Goal: Task Accomplishment & Management: Complete application form

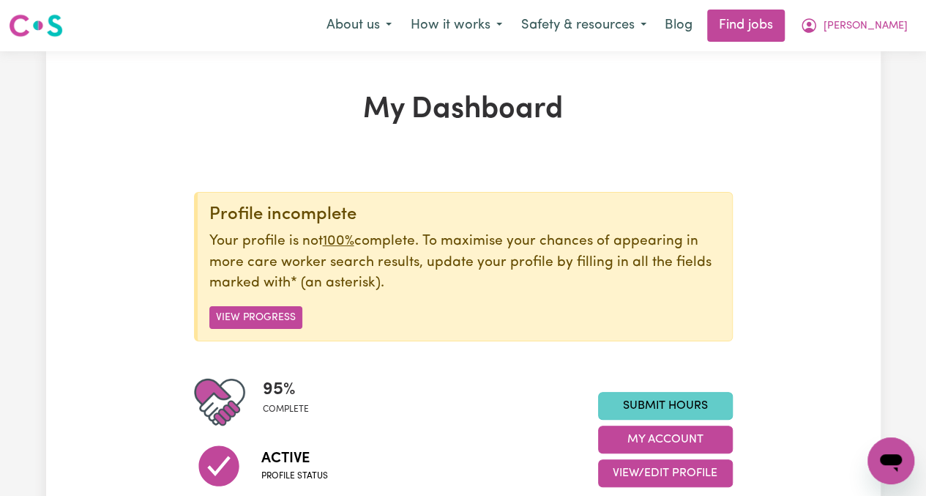
click at [658, 406] on link "Submit Hours" at bounding box center [665, 406] width 135 height 28
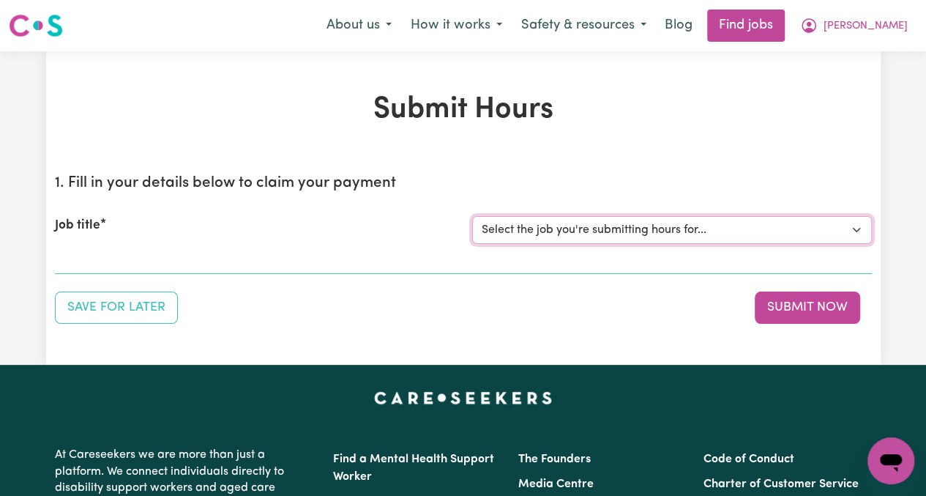
click at [524, 230] on select "Select the job you're submitting hours for... [[PERSON_NAME]] [DEMOGRAPHIC_DATA…" at bounding box center [672, 230] width 400 height 28
select select "13794"
click at [472, 216] on select "Select the job you're submitting hours for... [[PERSON_NAME]] [DEMOGRAPHIC_DATA…" at bounding box center [672, 230] width 400 height 28
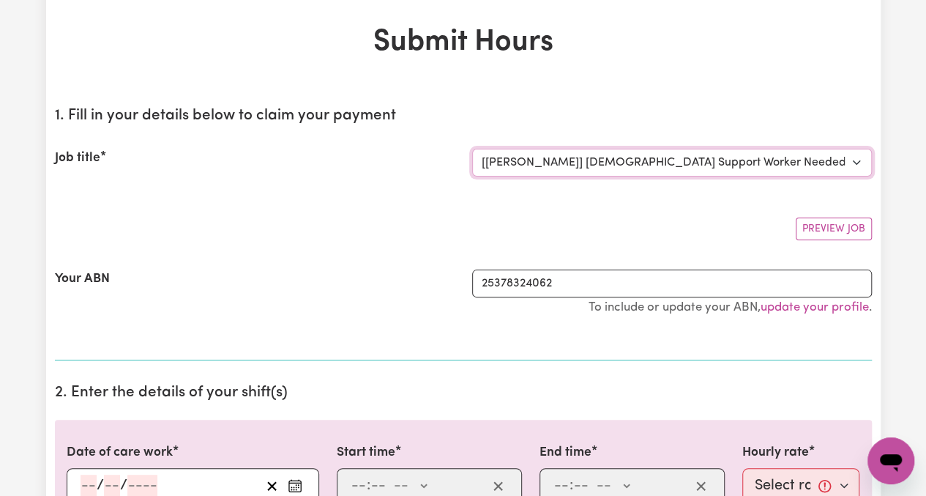
scroll to position [293, 0]
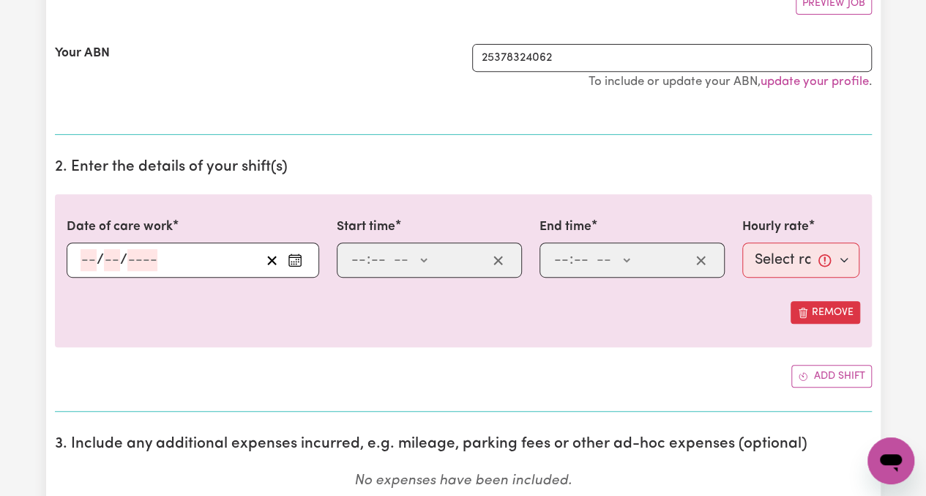
click at [297, 261] on icon "Enter the date of care work" at bounding box center [295, 260] width 15 height 15
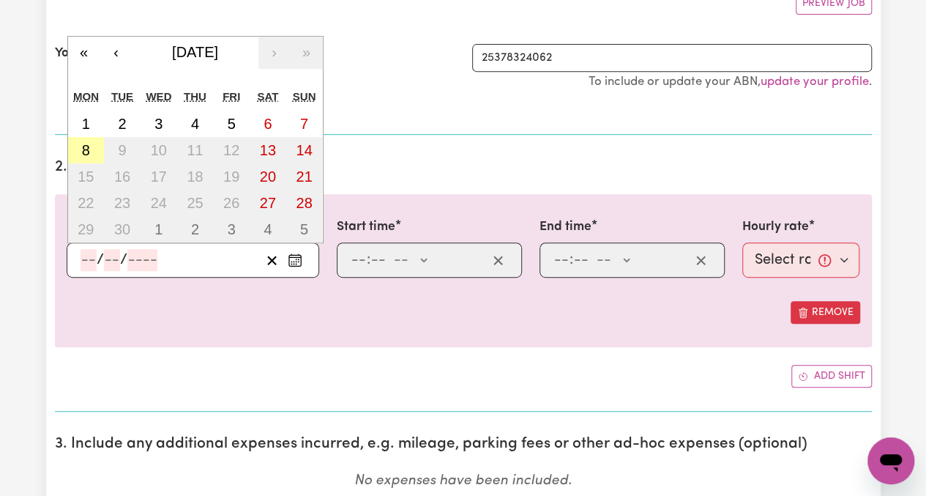
click at [81, 144] on button "8" at bounding box center [86, 150] width 37 height 26
type input "[DATE]"
type input "8"
type input "9"
type input "2025"
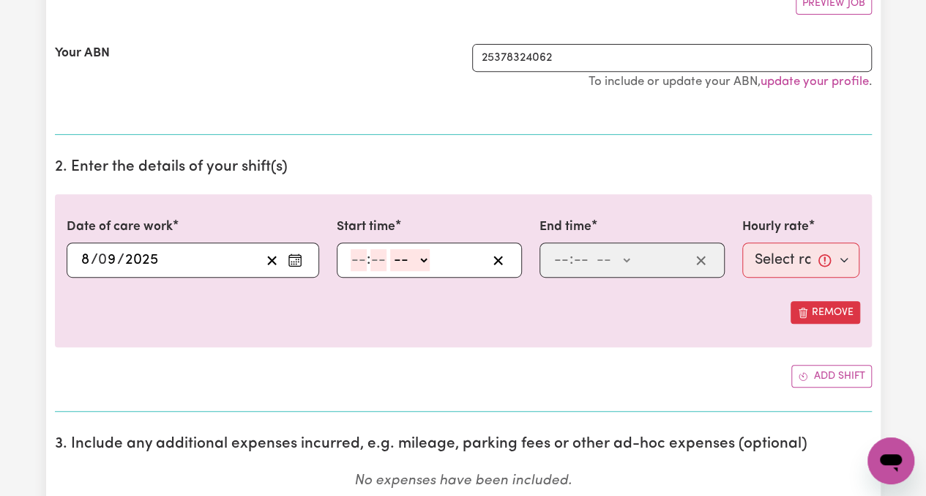
click at [354, 256] on input "number" at bounding box center [359, 260] width 16 height 22
type input "12"
type input "83"
type input "8"
type input "30"
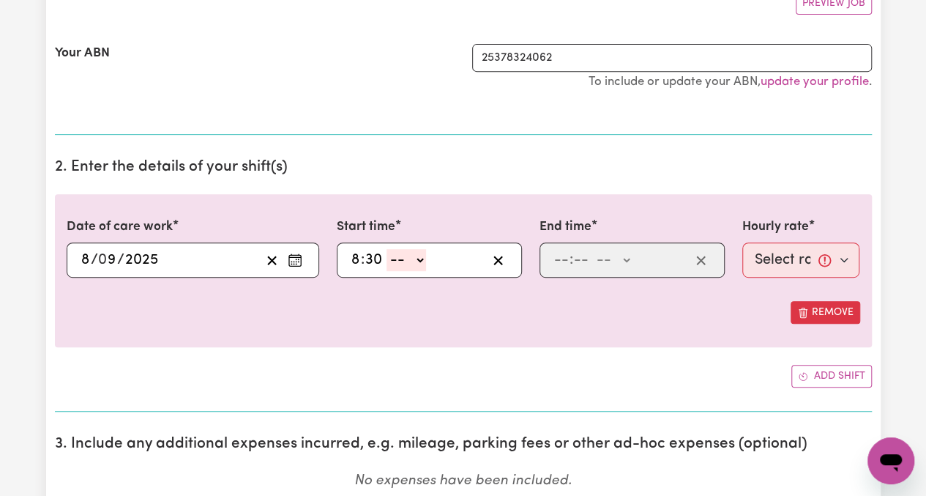
select select "am"
type input "08:30"
click at [554, 263] on input "number" at bounding box center [562, 260] width 16 height 22
type input "11"
type input "30"
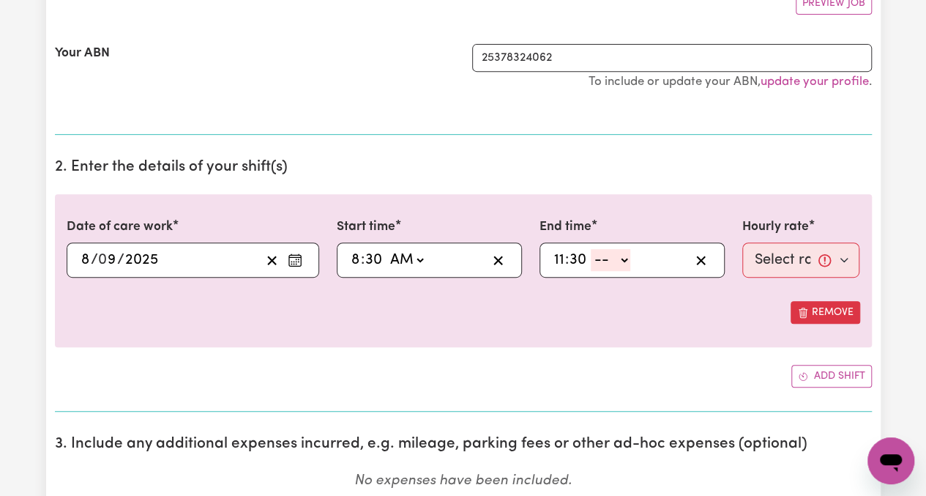
click at [625, 259] on select "-- AM PM" at bounding box center [611, 260] width 40 height 22
select select "am"
click at [591, 249] on select "-- AM PM" at bounding box center [611, 260] width 40 height 22
type input "11:30"
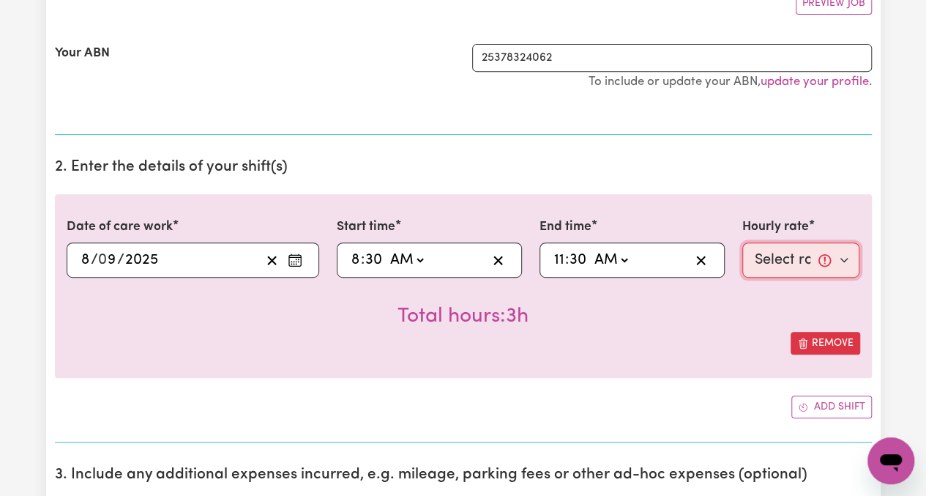
click at [768, 267] on select "Select rate... $65.21 (Weekday) $144.88 (Public Holiday) $71.85 (Evening Care)" at bounding box center [802, 259] width 118 height 35
select select "65.21-Weekday"
click at [743, 242] on select "Select rate... $65.21 (Weekday) $144.88 (Public Holiday) $71.85 (Evening Care)" at bounding box center [802, 259] width 118 height 35
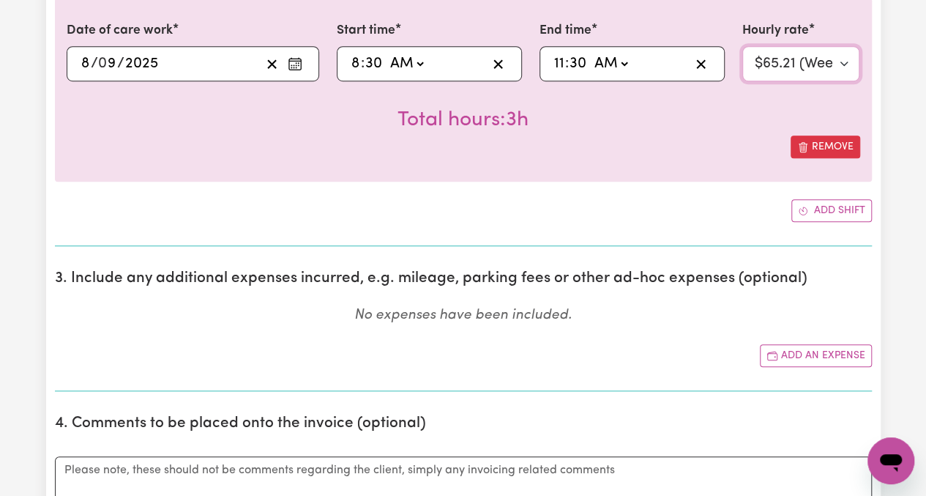
scroll to position [513, 0]
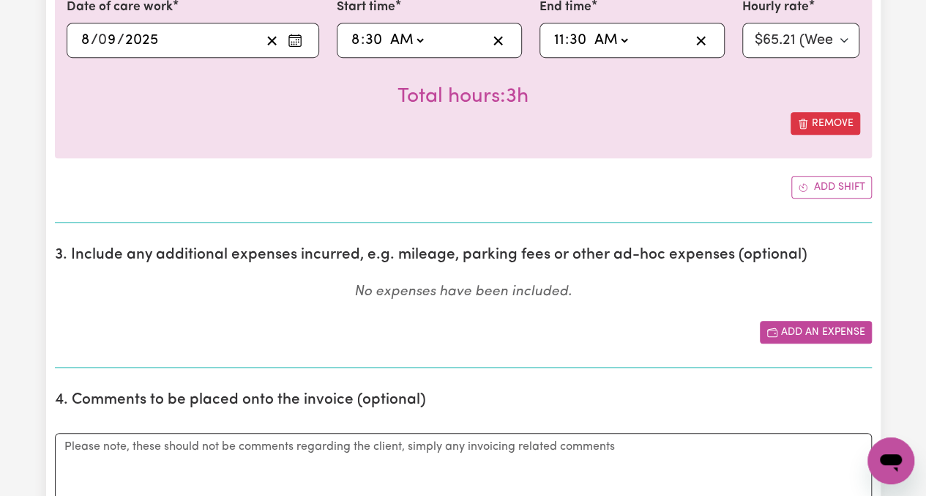
click at [791, 328] on button "Add an expense" at bounding box center [816, 332] width 112 height 23
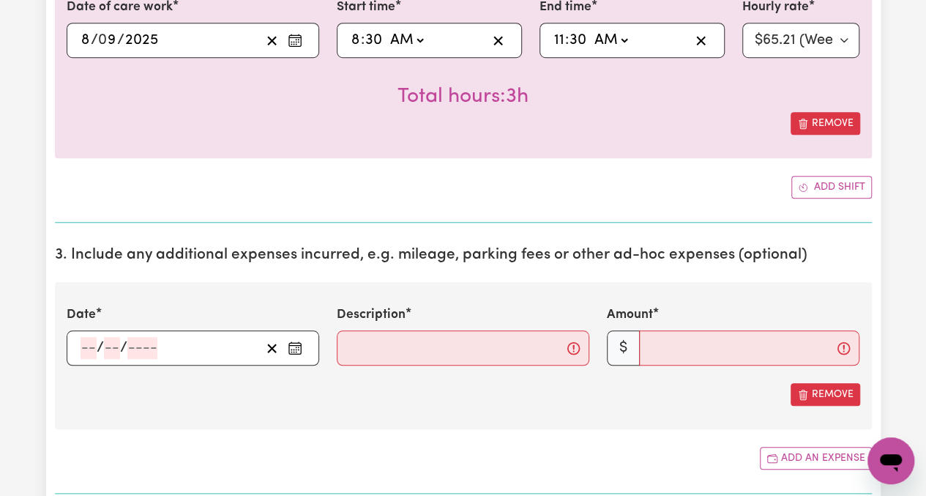
click at [289, 346] on icon "Enter the date of expense" at bounding box center [295, 348] width 15 height 15
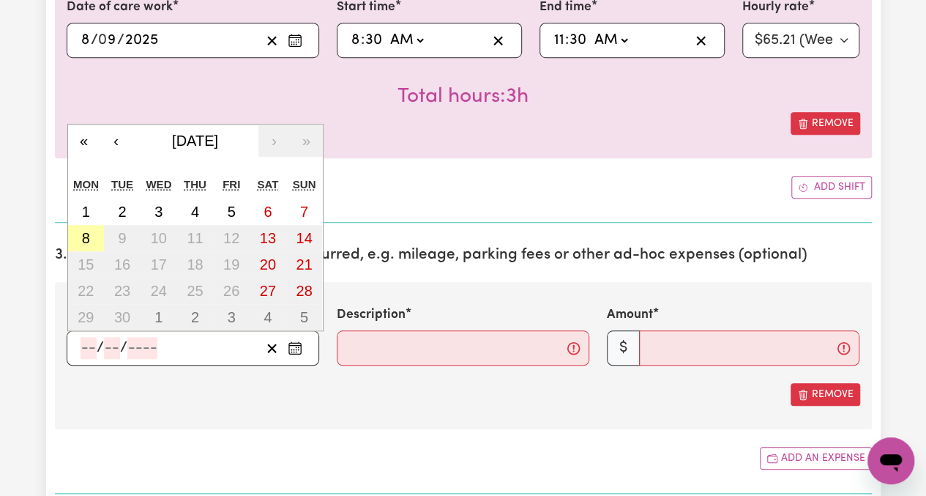
click at [85, 234] on abbr "8" at bounding box center [86, 238] width 8 height 16
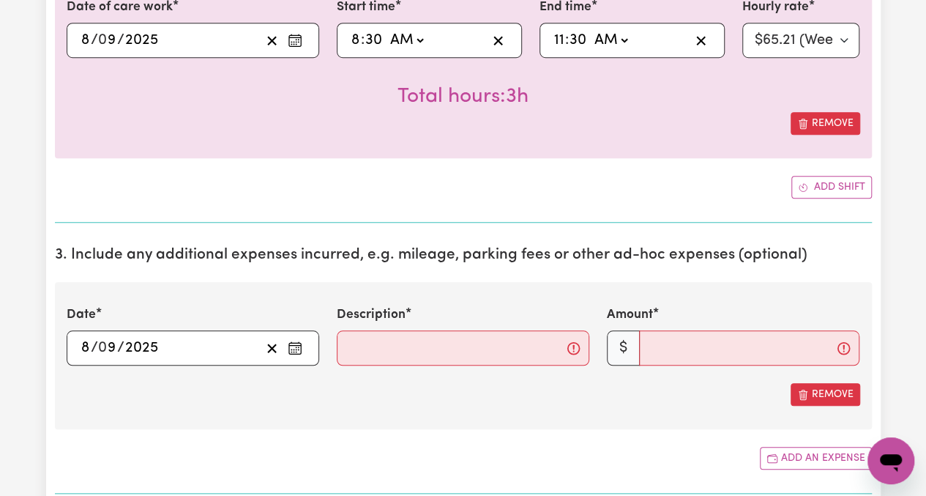
type input "[DATE]"
type input "8"
type input "9"
type input "2025"
click at [532, 354] on input "Description" at bounding box center [463, 347] width 253 height 35
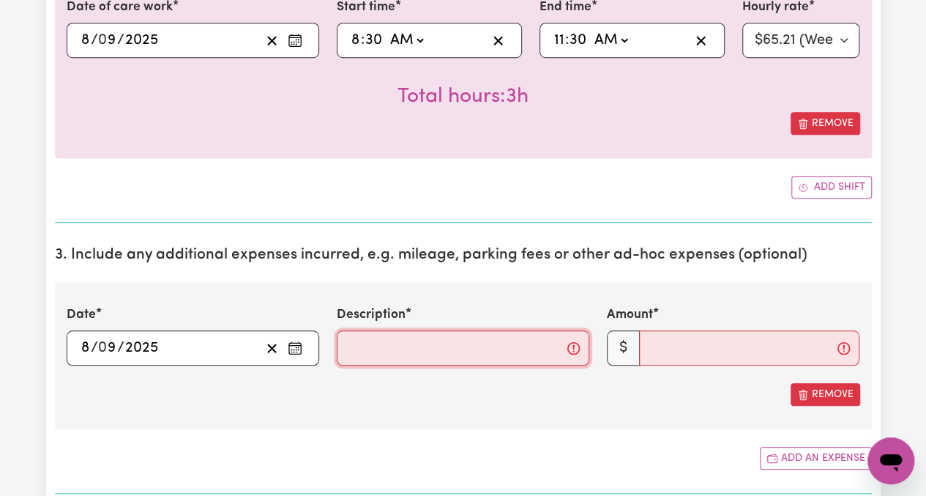
type input "Travel"
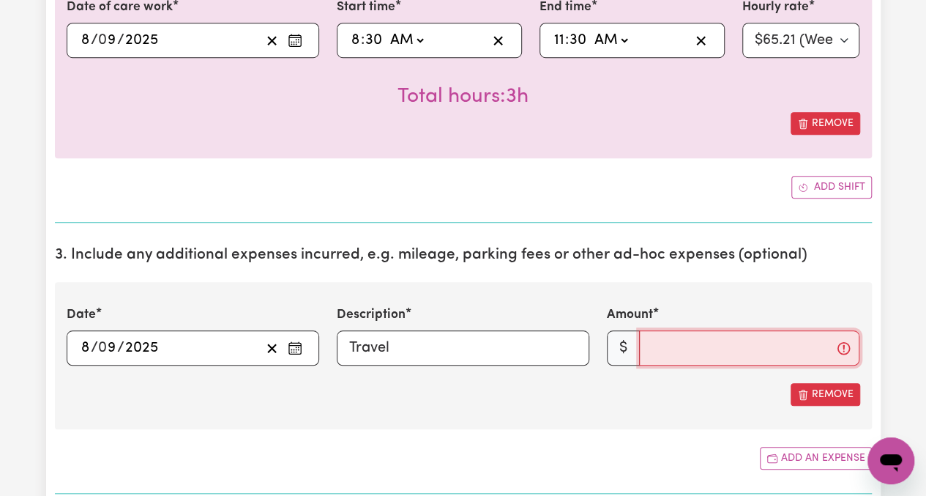
click at [663, 355] on input "Amount" at bounding box center [749, 347] width 220 height 35
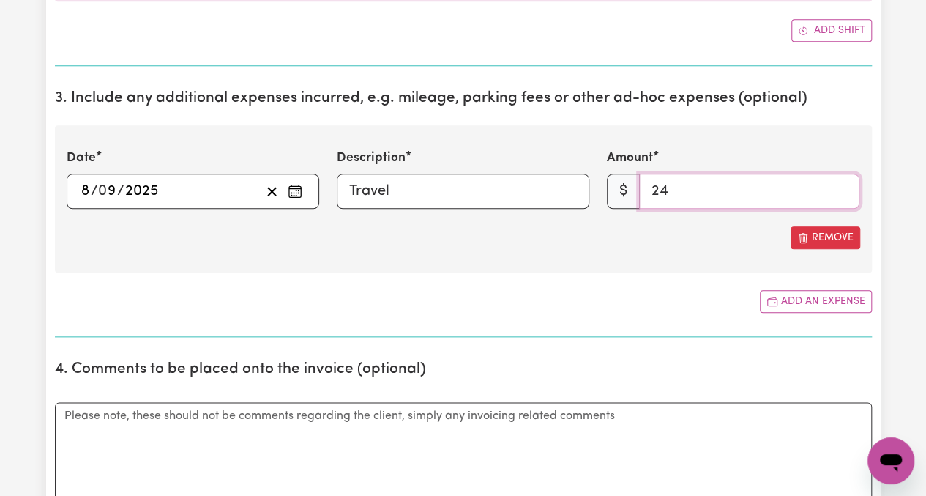
scroll to position [732, 0]
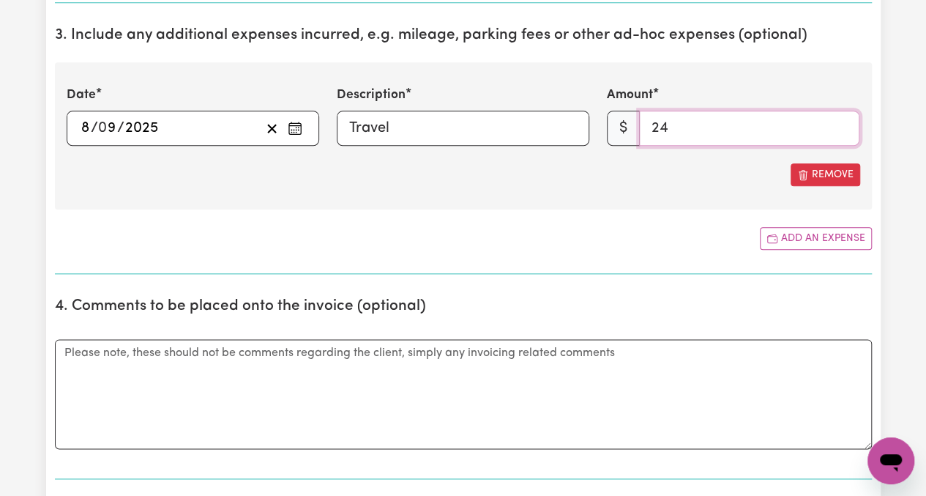
type input "24"
click at [358, 389] on textarea "Comments" at bounding box center [463, 394] width 817 height 110
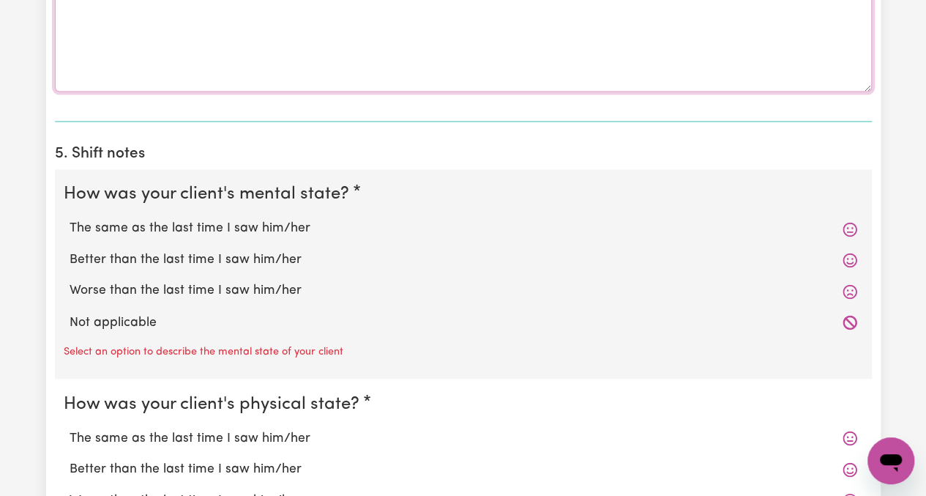
scroll to position [1099, 0]
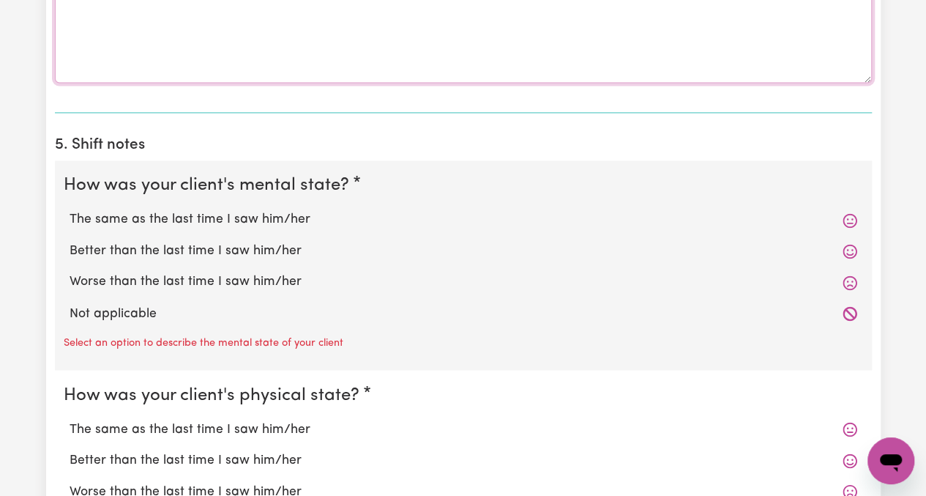
type textarea "Kms Travelled 25"
click at [241, 220] on label "The same as the last time I saw him/her" at bounding box center [464, 219] width 788 height 19
click at [70, 210] on input "The same as the last time I saw him/her" at bounding box center [69, 209] width 1 height 1
radio input "true"
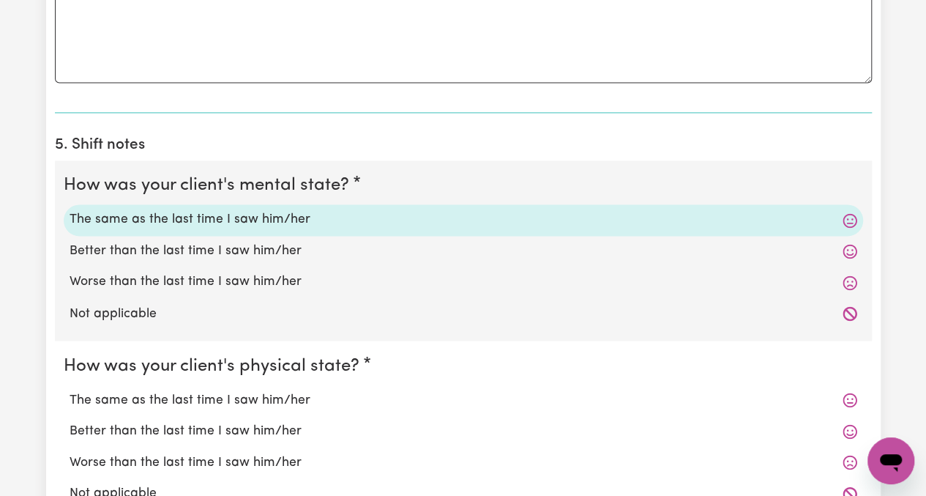
click at [234, 398] on label "The same as the last time I saw him/her" at bounding box center [464, 399] width 788 height 19
click at [70, 390] on input "The same as the last time I saw him/her" at bounding box center [69, 390] width 1 height 1
radio input "true"
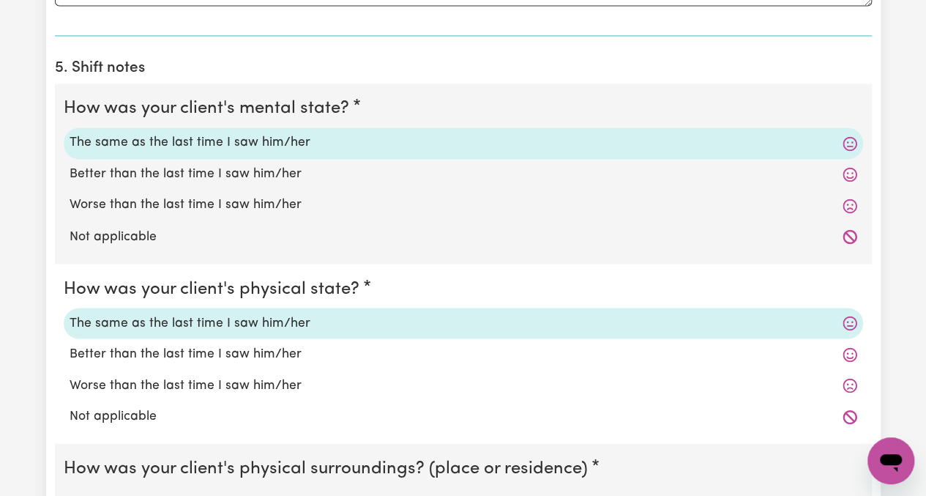
scroll to position [1318, 0]
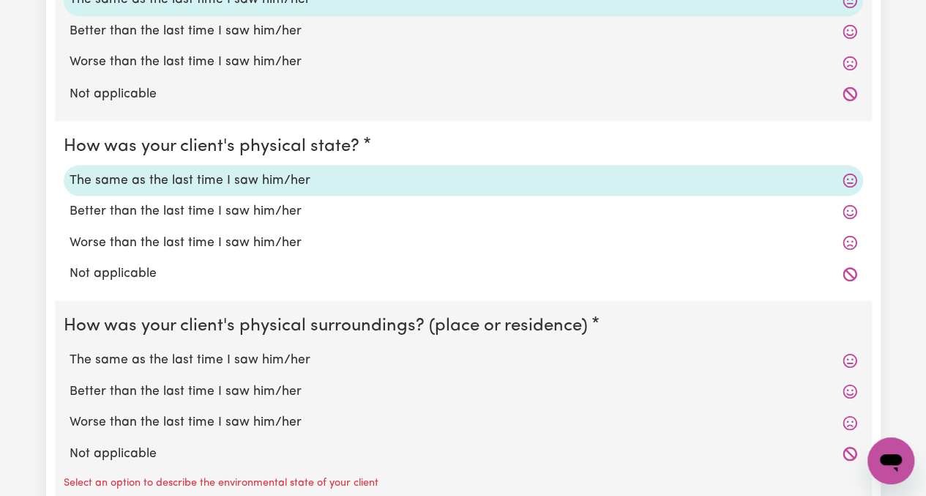
click at [234, 361] on label "The same as the last time I saw him/her" at bounding box center [464, 359] width 788 height 19
click at [70, 350] on input "The same as the last time I saw him/her" at bounding box center [69, 349] width 1 height 1
radio input "true"
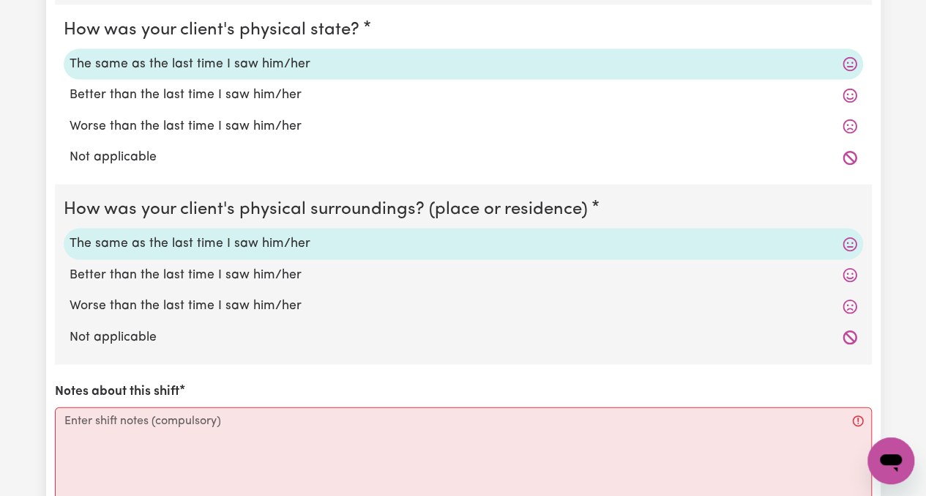
scroll to position [1538, 0]
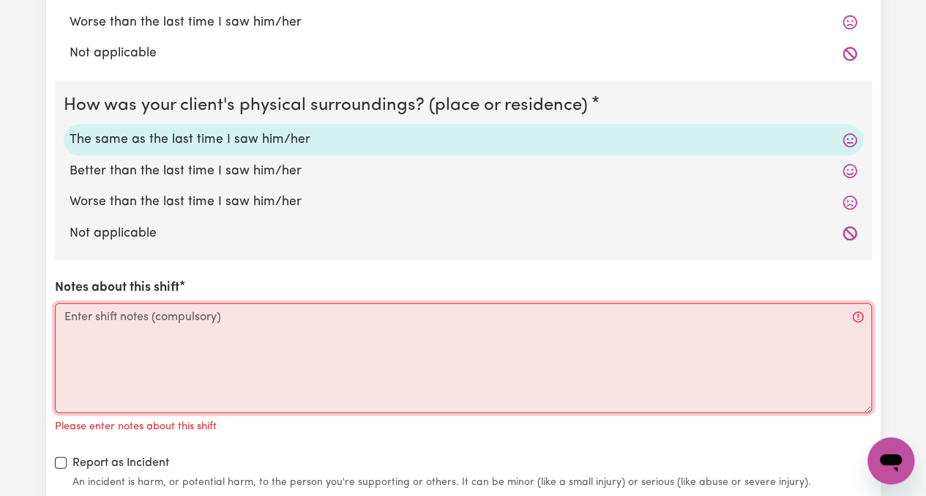
click at [314, 314] on textarea "Notes about this shift" at bounding box center [463, 358] width 817 height 110
paste textarea "Picked Rose up from her home in [GEOGRAPHIC_DATA]. At [PERSON_NAME]’s request, …"
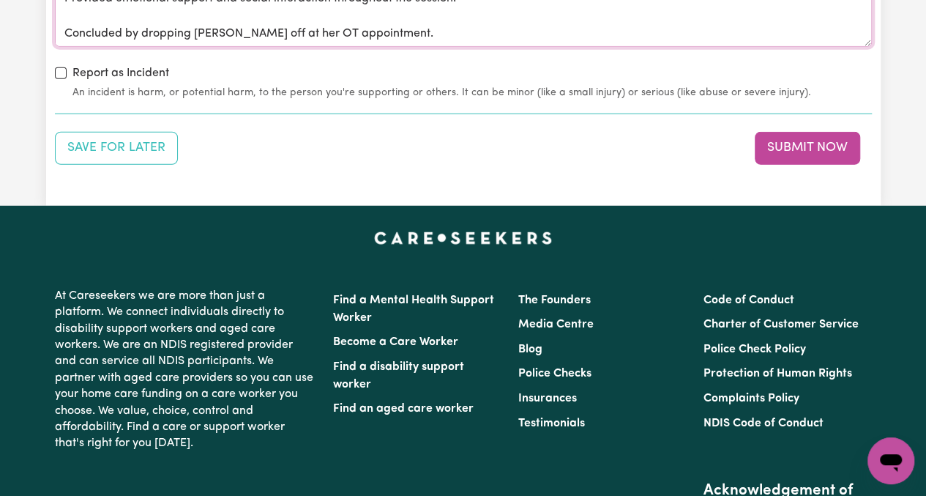
scroll to position [1831, 0]
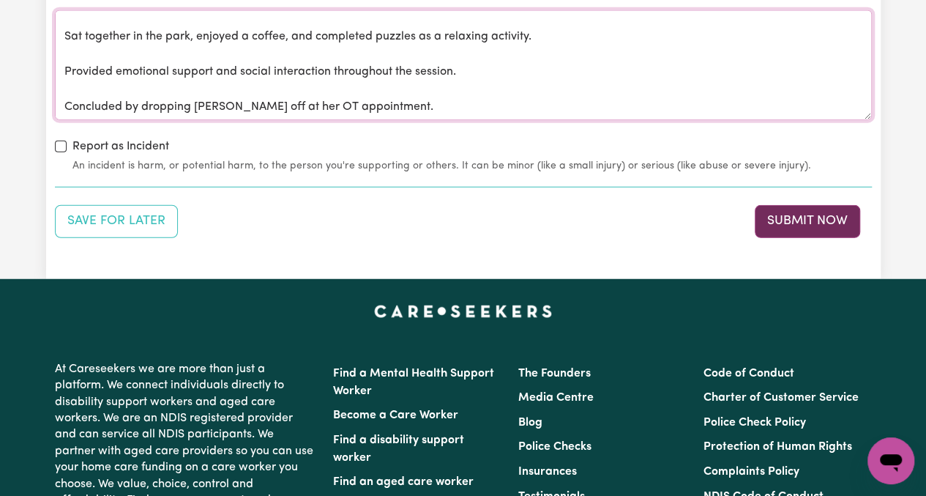
type textarea "Picked Rose up from her home in [GEOGRAPHIC_DATA]. At [PERSON_NAME]’s request, …"
click at [804, 214] on button "Submit Now" at bounding box center [807, 221] width 105 height 32
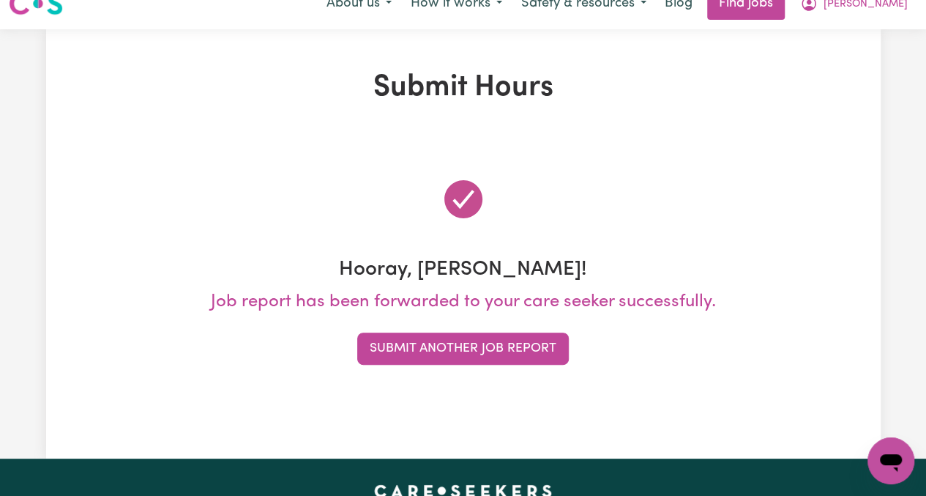
scroll to position [0, 0]
